Goal: Task Accomplishment & Management: Use online tool/utility

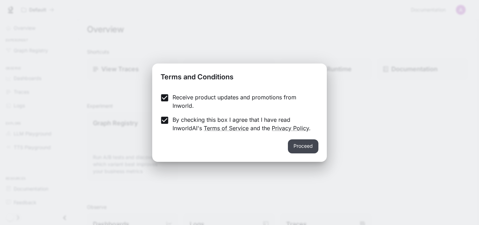
click at [300, 149] on button "Proceed" at bounding box center [303, 146] width 31 height 14
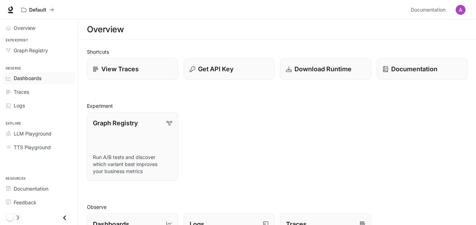
click at [34, 75] on span "Dashboards" at bounding box center [28, 77] width 28 height 7
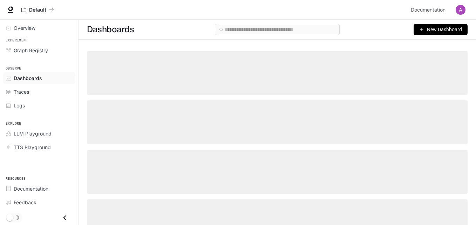
click at [426, 31] on button "New Dashboard" at bounding box center [441, 29] width 54 height 11
click at [425, 42] on div "Create dashboard" at bounding box center [433, 45] width 58 height 8
